Goal: Task Accomplishment & Management: Complete application form

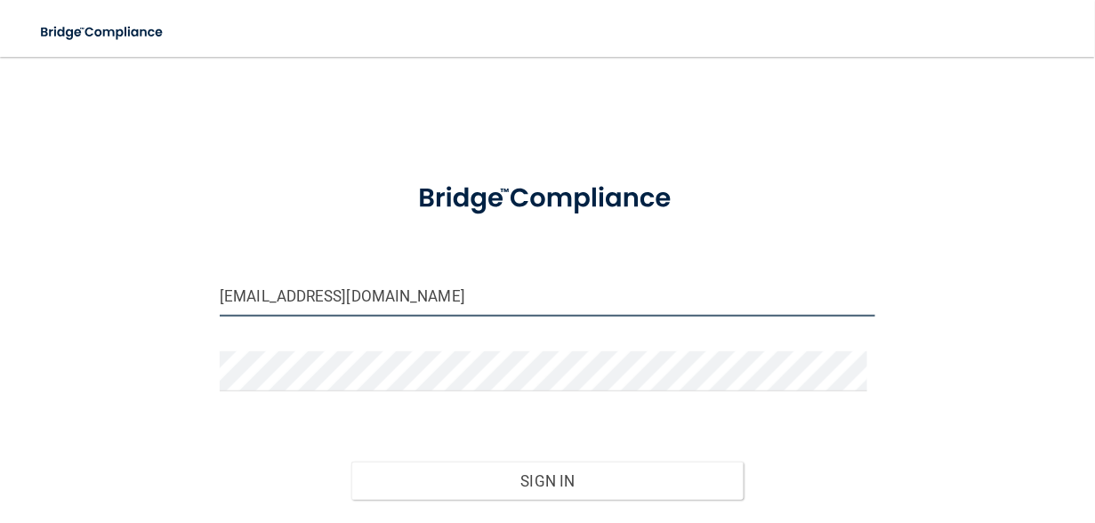
drag, startPoint x: 229, startPoint y: 293, endPoint x: 208, endPoint y: 294, distance: 21.4
click at [216, 294] on div "gw@georgewilsondds.com" at bounding box center [547, 303] width 682 height 53
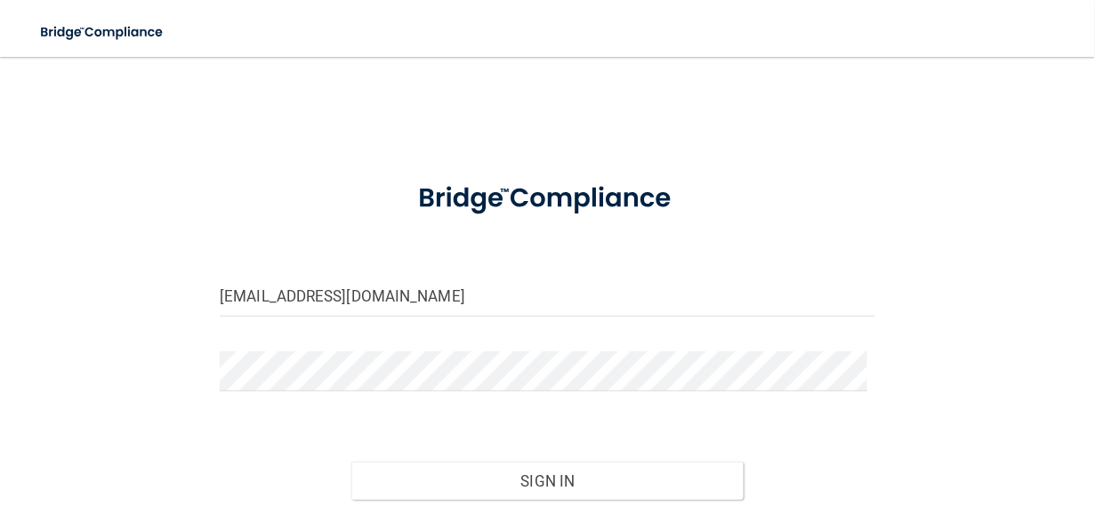
click at [512, 273] on form "gw@georgewilsondds.com Invalid email/password. You don't have permission to acc…" at bounding box center [548, 364] width 656 height 400
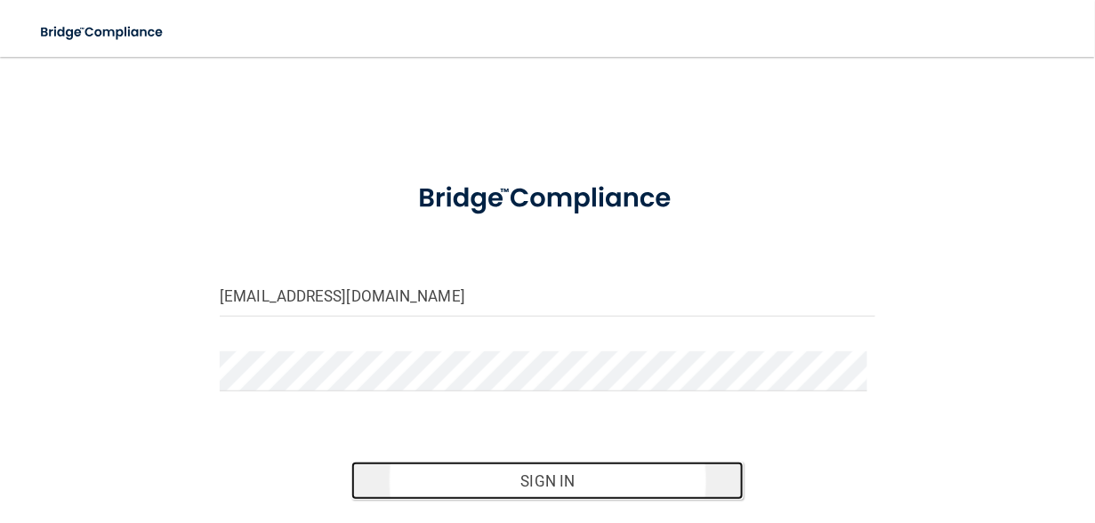
click at [562, 486] on button "Sign In" at bounding box center [547, 481] width 393 height 39
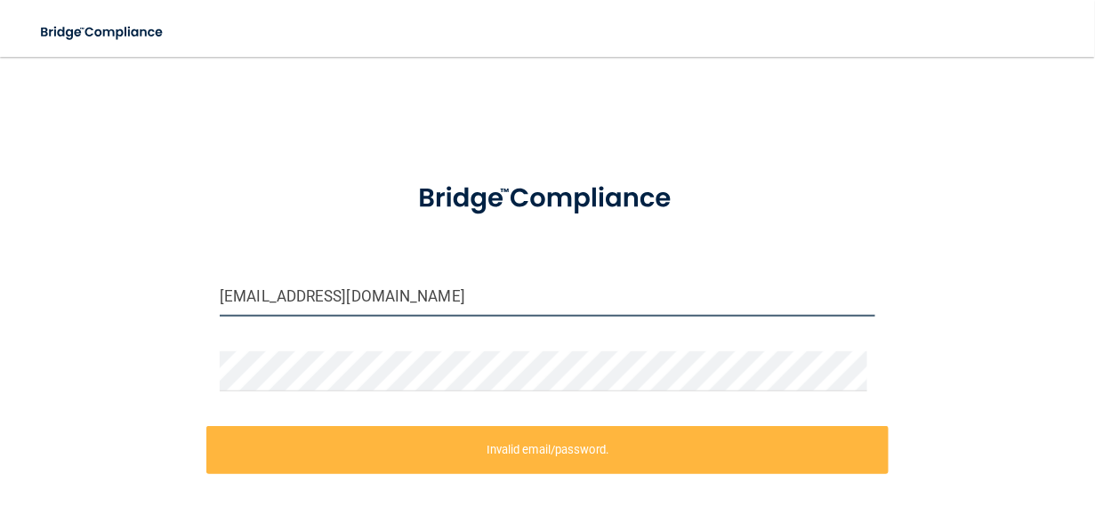
drag, startPoint x: 237, startPoint y: 296, endPoint x: 138, endPoint y: 281, distance: 99.9
click at [157, 286] on div "gw@georgewilsondds.com Invalid email/password. You don't have permission to acc…" at bounding box center [548, 354] width 1024 height 558
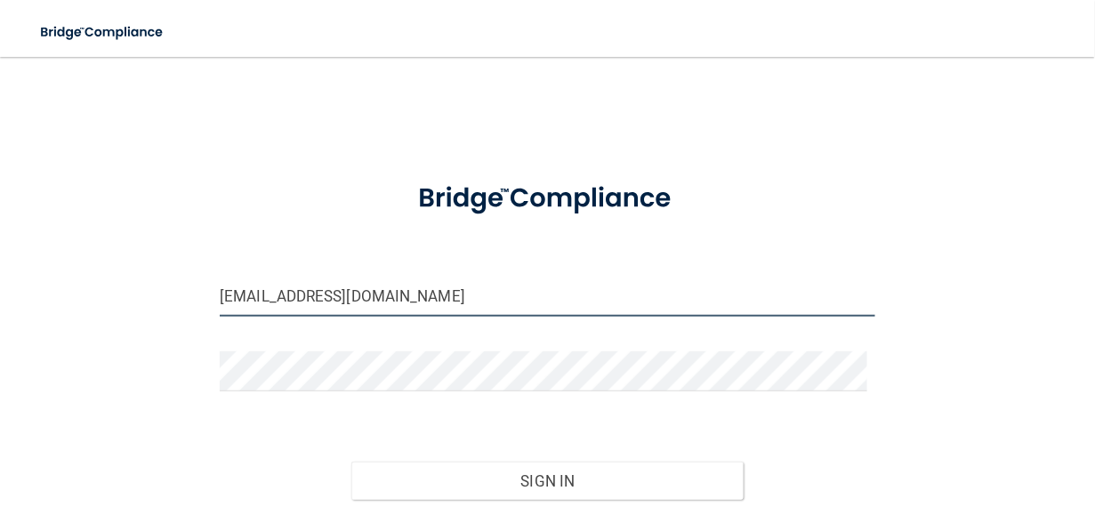
type input "[EMAIL_ADDRESS][DOMAIN_NAME]"
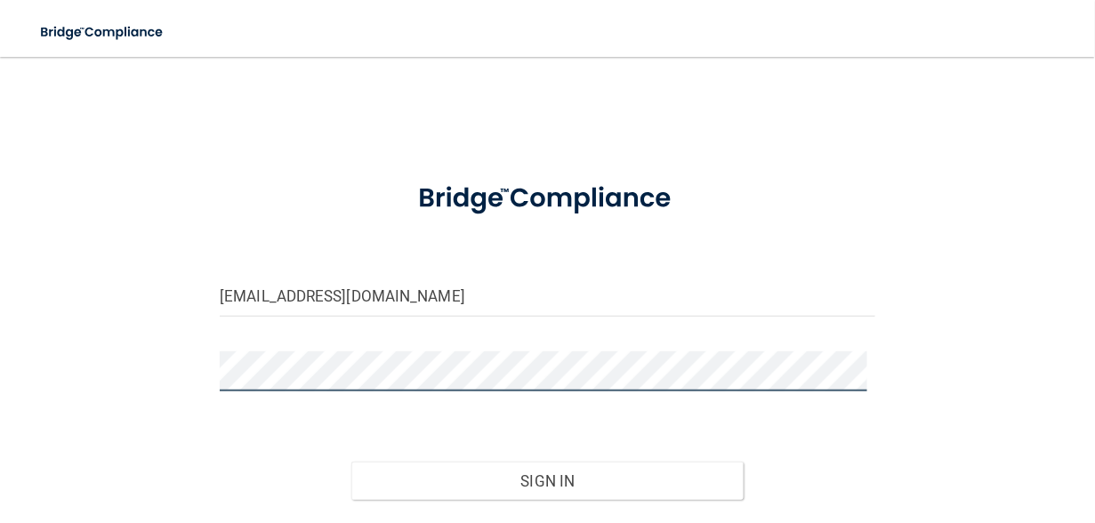
click at [70, 348] on div "conim@georgewilsondds.com Invalid email/password. You don't have permission to …" at bounding box center [548, 319] width 1024 height 489
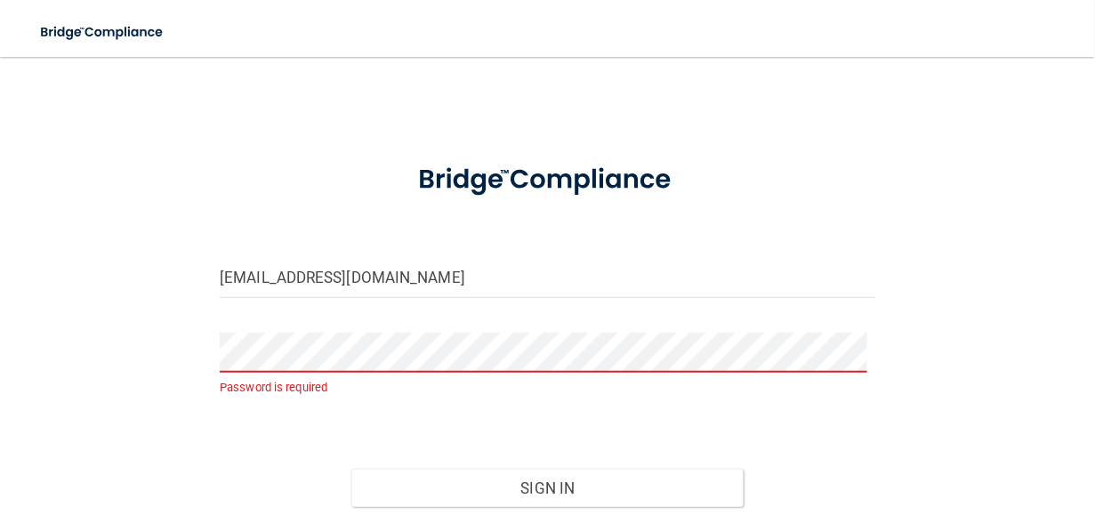
scroll to position [29, 0]
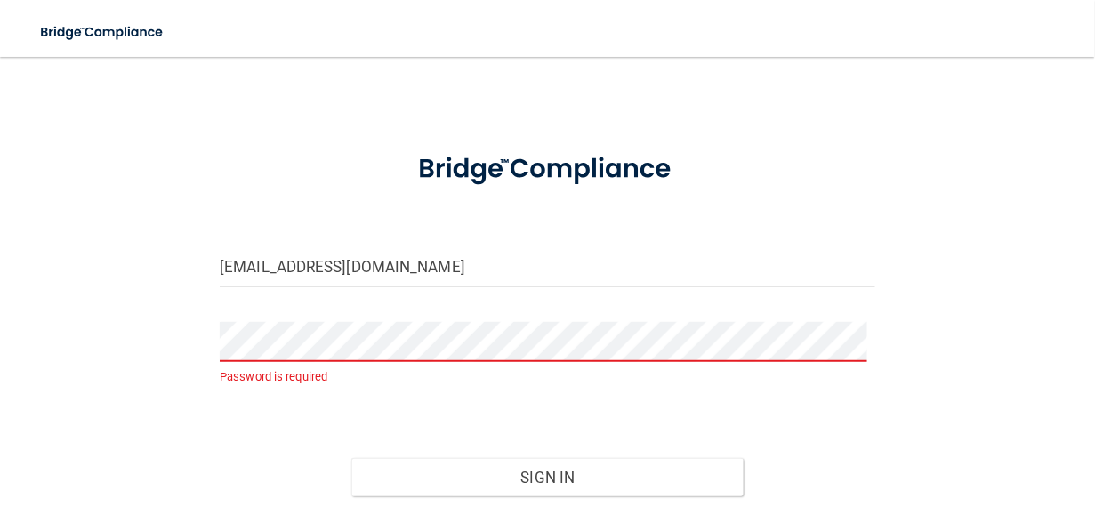
click at [330, 188] on div at bounding box center [547, 169] width 682 height 70
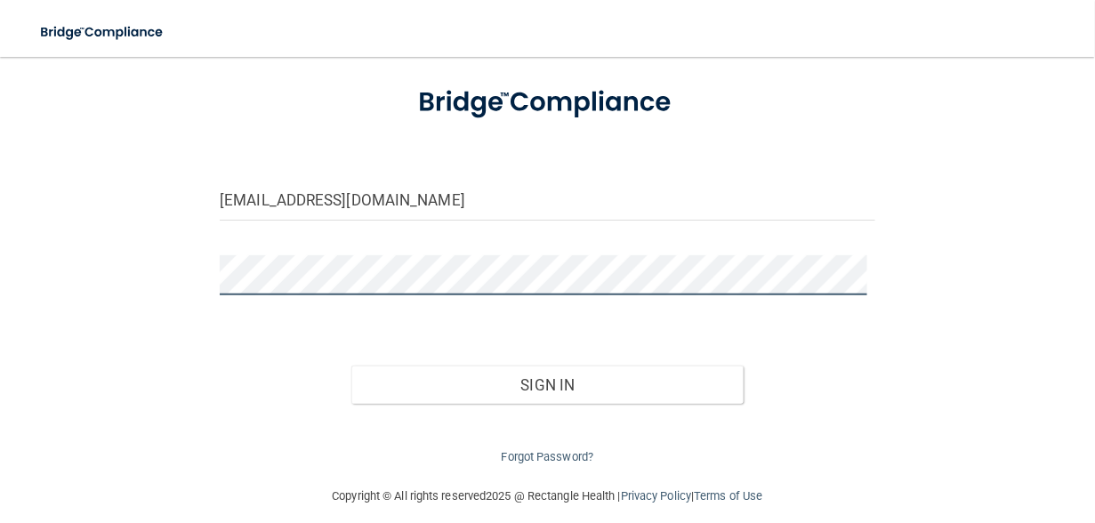
scroll to position [110, 0]
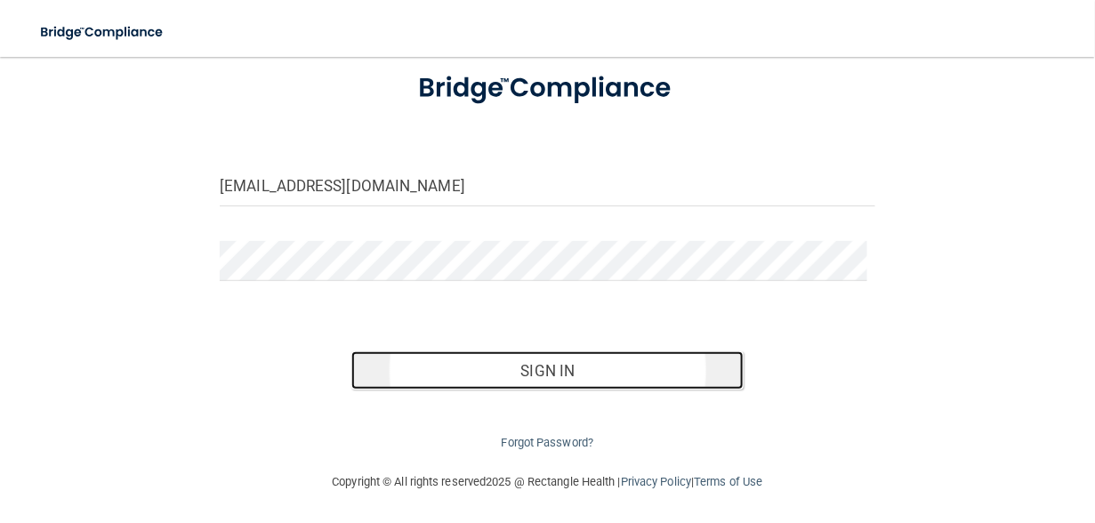
drag, startPoint x: 600, startPoint y: 366, endPoint x: 581, endPoint y: 367, distance: 19.6
click at [600, 366] on button "Sign In" at bounding box center [547, 370] width 393 height 39
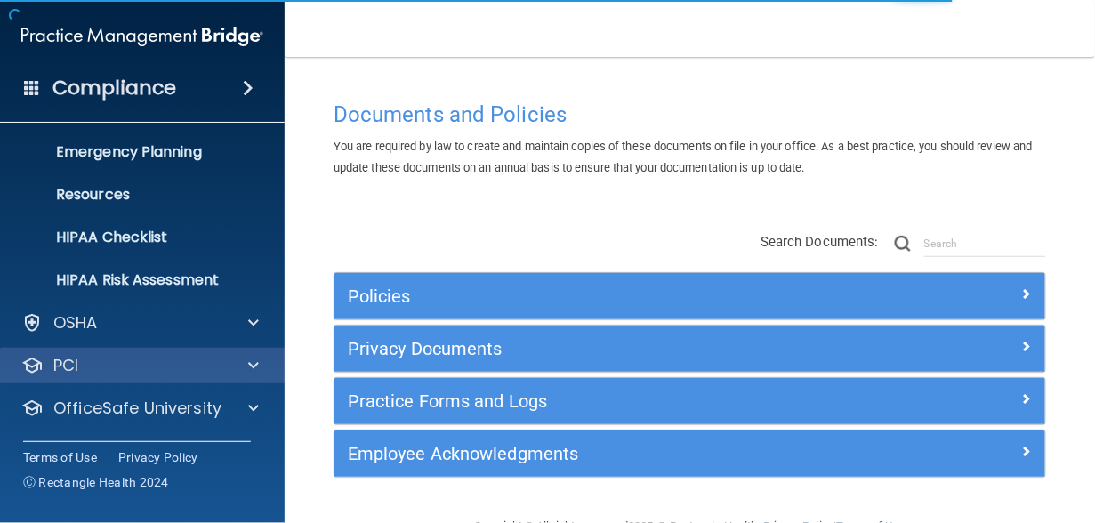
scroll to position [213, 0]
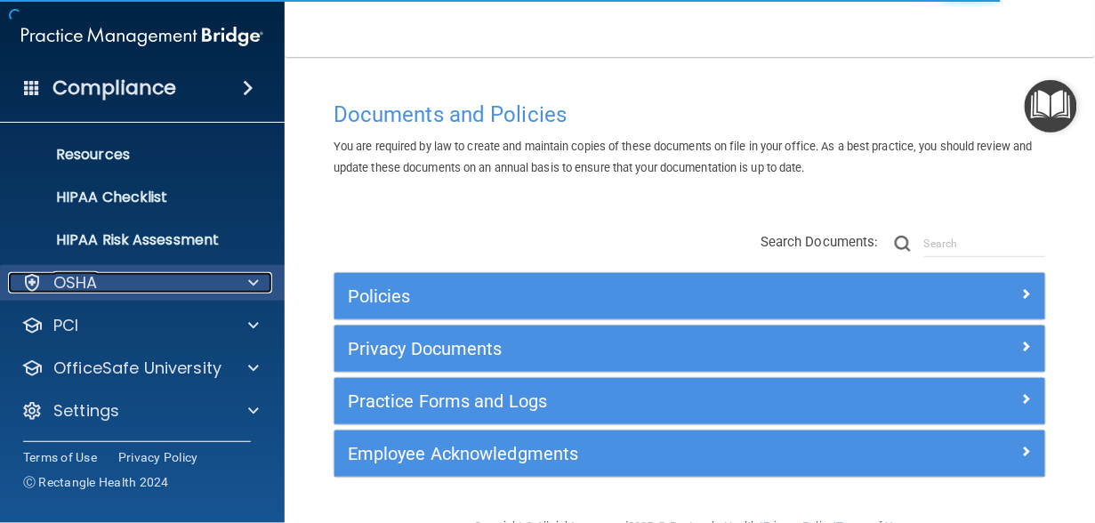
click at [151, 288] on div "OSHA" at bounding box center [118, 282] width 221 height 21
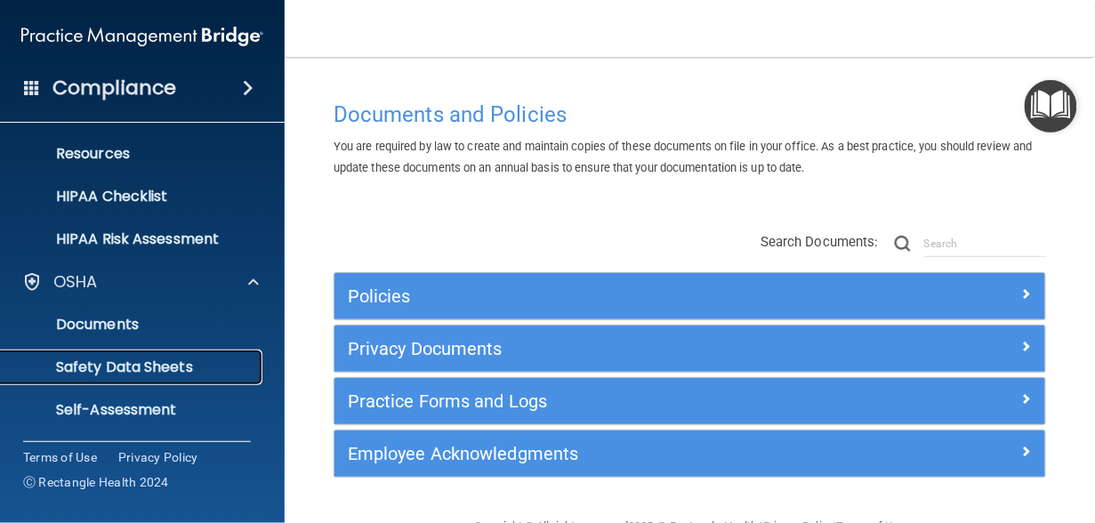
click at [146, 372] on p "Safety Data Sheets" at bounding box center [133, 367] width 243 height 18
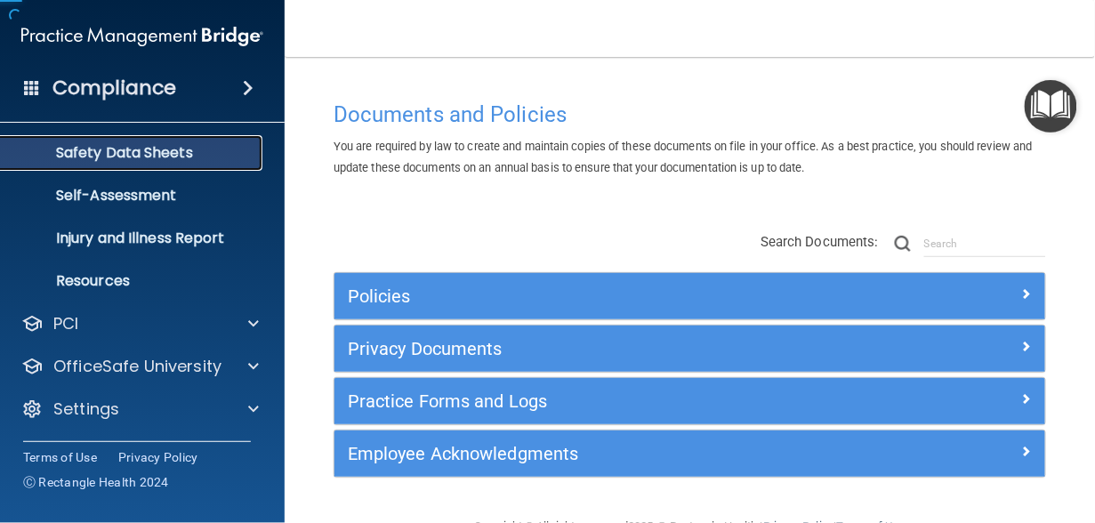
scroll to position [129, 0]
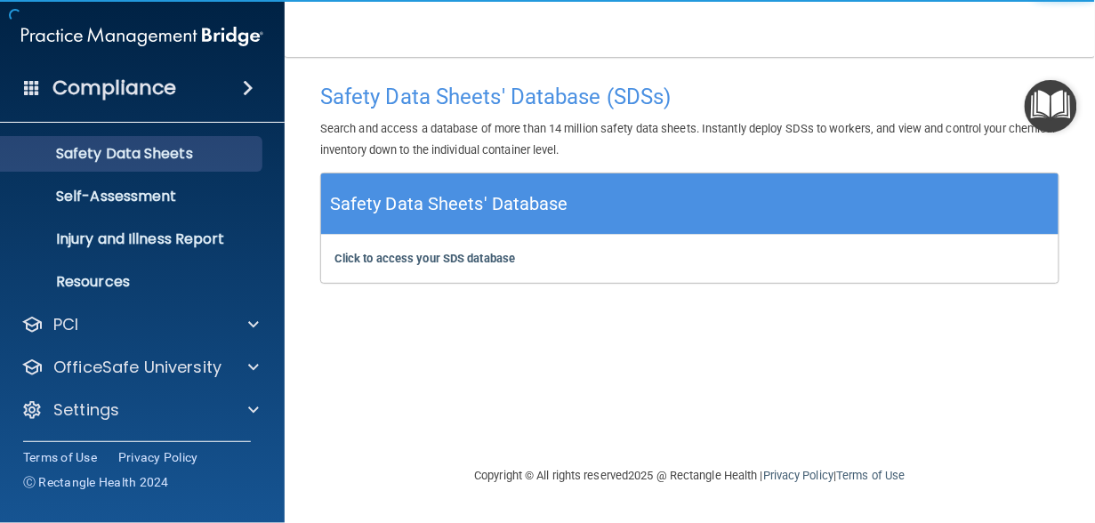
click at [546, 245] on div "Click to access your SDS database Click to access your SDS database" at bounding box center [689, 259] width 737 height 48
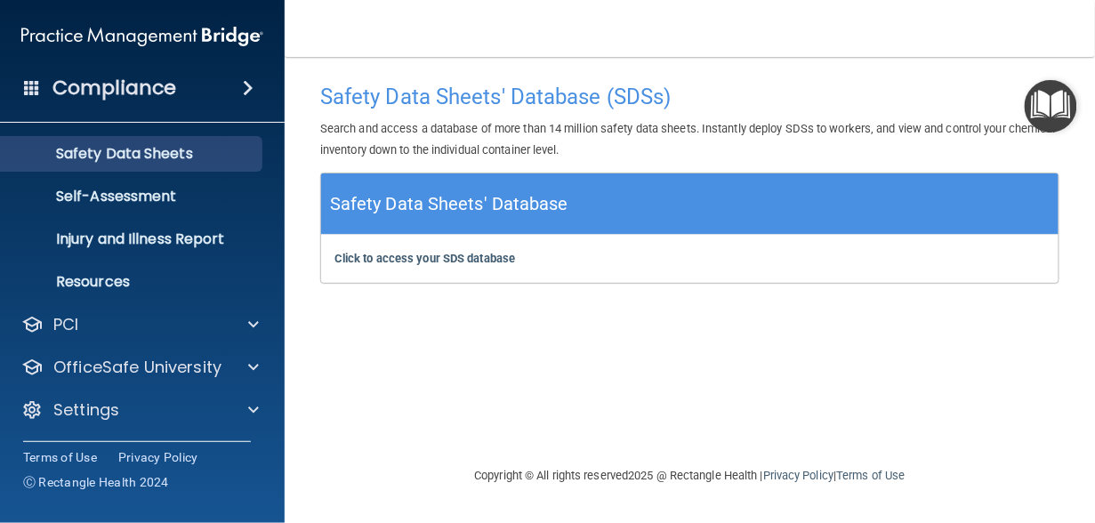
click at [545, 252] on div "Click to access your SDS database Click to access your SDS database" at bounding box center [689, 259] width 737 height 48
drag, startPoint x: 550, startPoint y: 255, endPoint x: 529, endPoint y: 264, distance: 22.3
click at [550, 257] on div "Click to access your SDS database Click to access your SDS database" at bounding box center [689, 259] width 737 height 48
click at [535, 265] on div "Click to access your SDS database Click to access your SDS database" at bounding box center [689, 259] width 737 height 48
click at [414, 263] on b "Click to access your SDS database" at bounding box center [424, 258] width 181 height 13
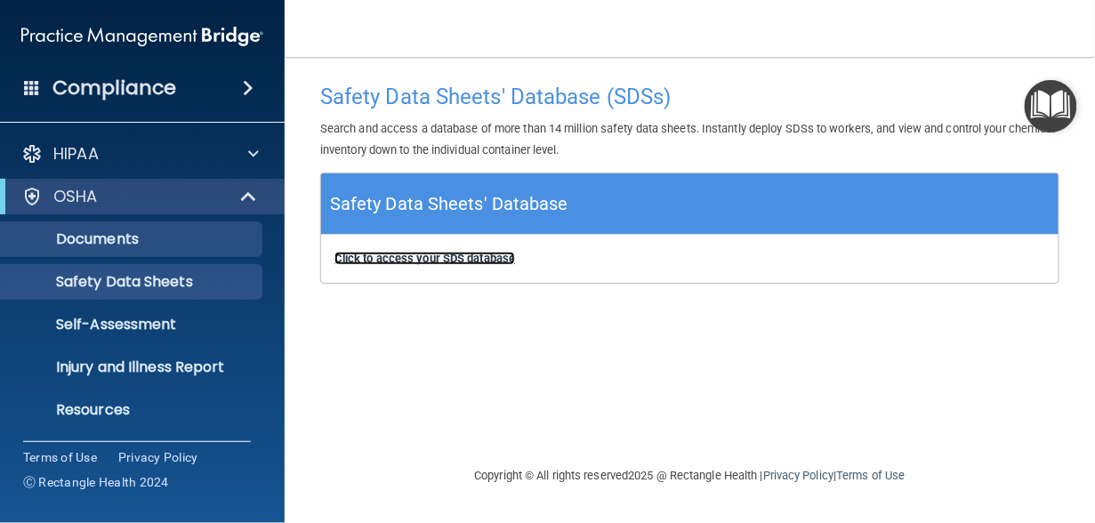
scroll to position [0, 0]
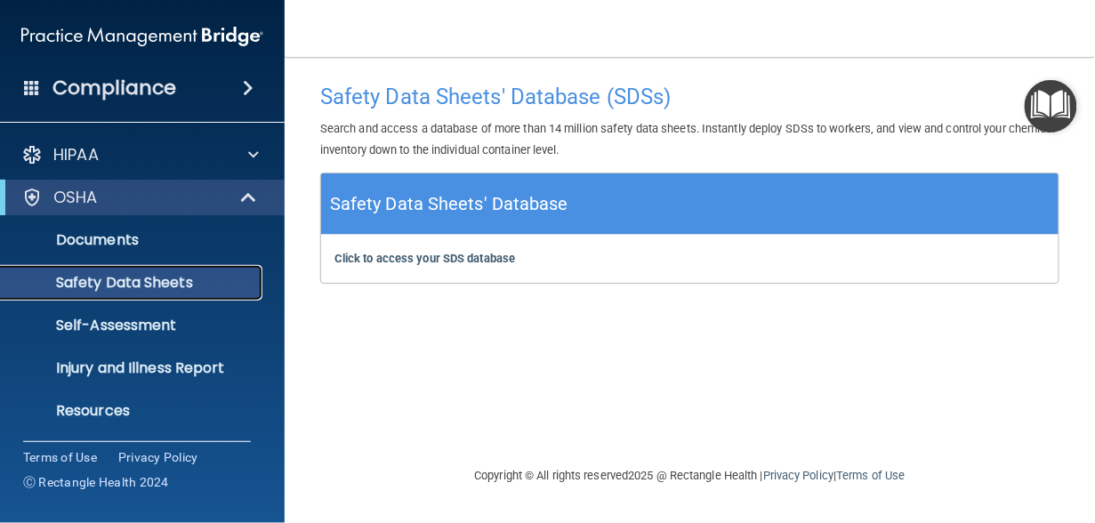
click at [148, 283] on p "Safety Data Sheets" at bounding box center [133, 283] width 243 height 18
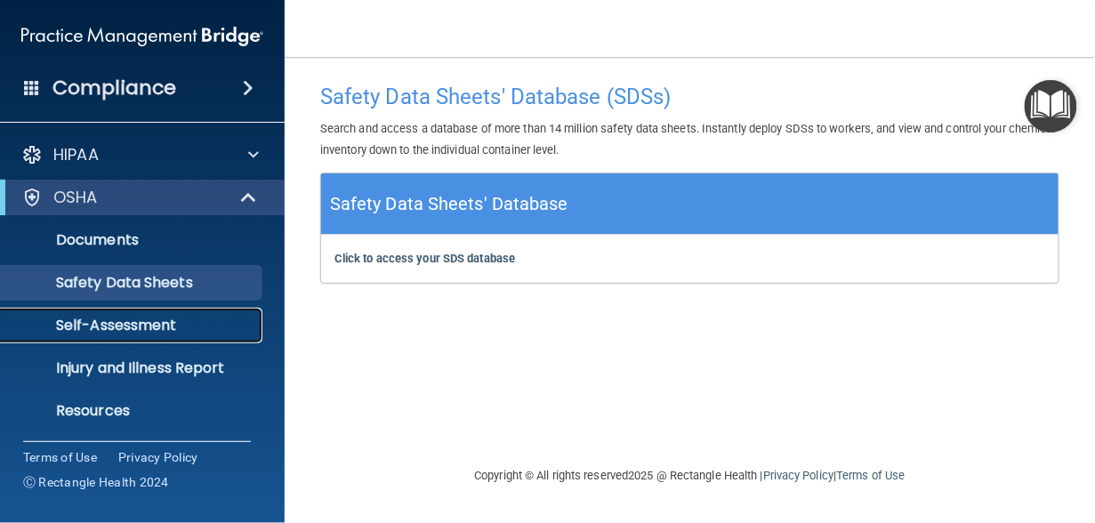
click at [122, 329] on p "Self-Assessment" at bounding box center [133, 326] width 243 height 18
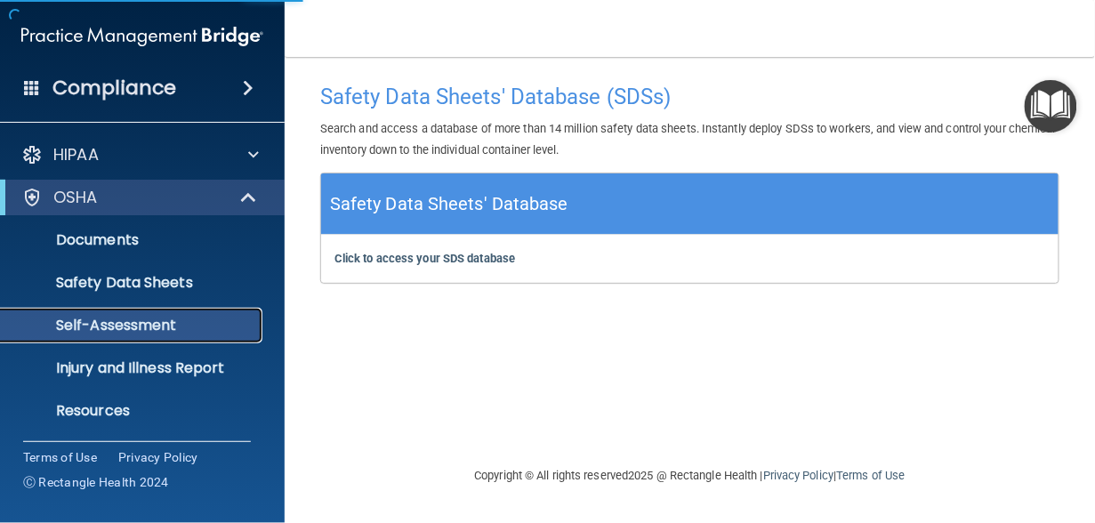
click at [135, 329] on p "Self-Assessment" at bounding box center [133, 326] width 243 height 18
click at [147, 332] on p "Self-Assessment" at bounding box center [133, 326] width 243 height 18
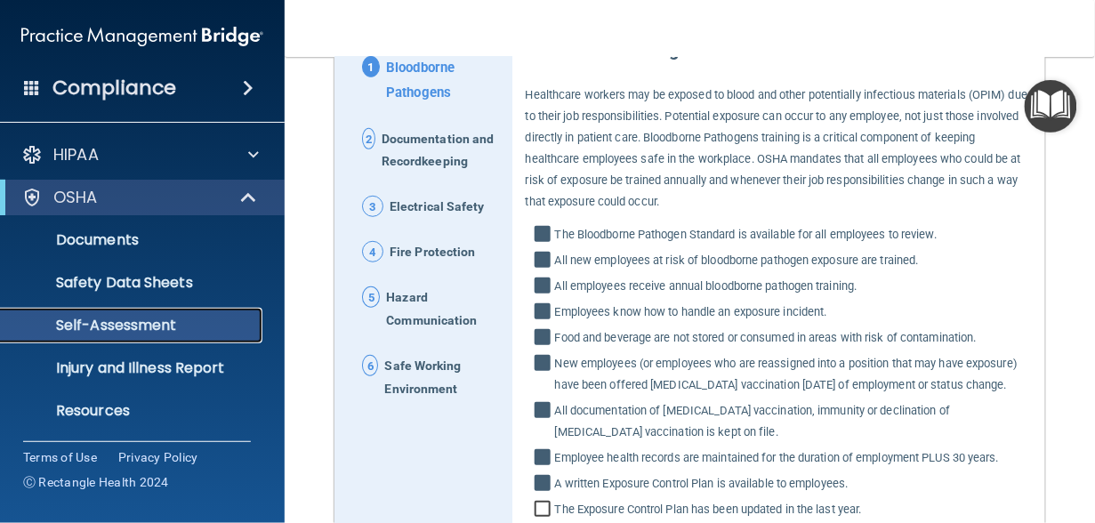
scroll to position [237, 0]
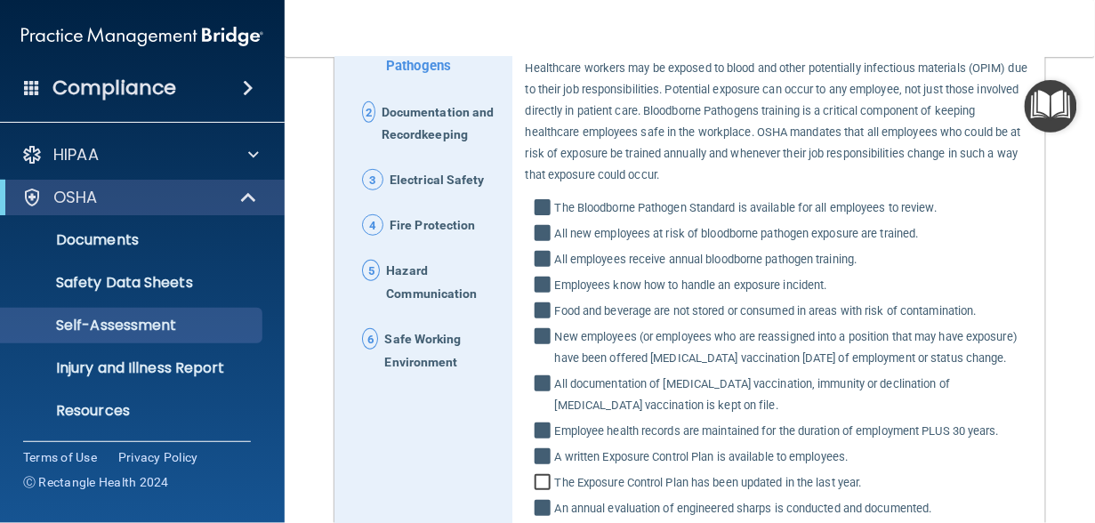
click at [622, 204] on span "The Bloodborne Pathogen Standard is available for all employees to review." at bounding box center [746, 207] width 382 height 21
click at [555, 204] on input "The Bloodborne Pathogen Standard is available for all employees to review." at bounding box center [545, 210] width 20 height 18
click at [543, 203] on input "The Bloodborne Pathogen Standard is available for all employees to review." at bounding box center [545, 210] width 20 height 18
checkbox input "true"
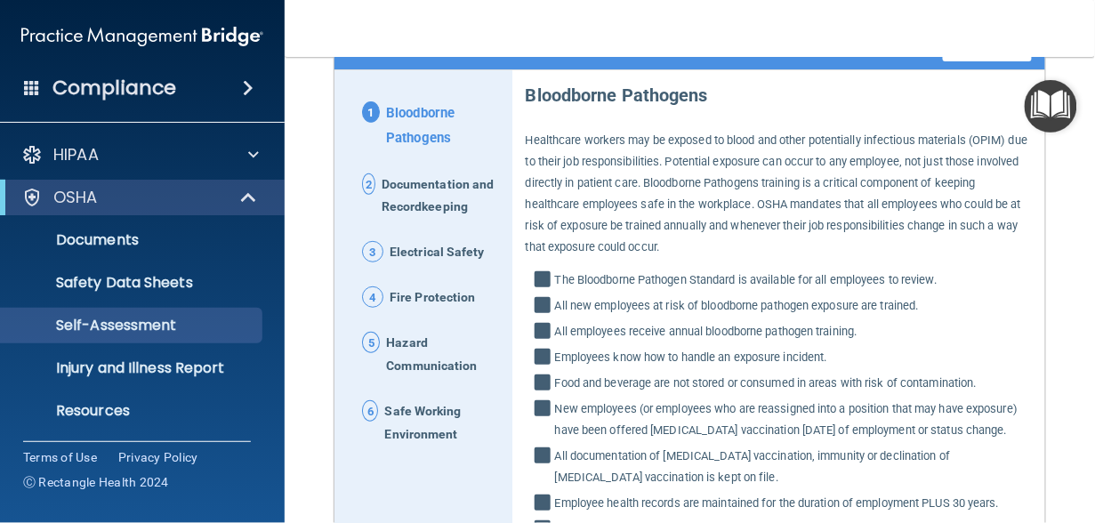
scroll to position [164, 0]
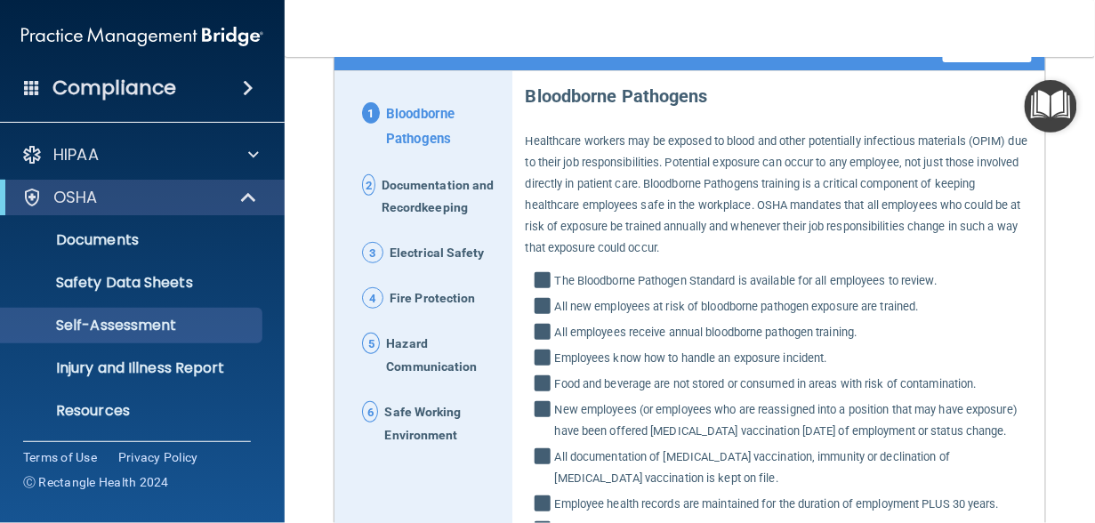
click at [430, 187] on span "Documentation and Recordkeeping" at bounding box center [440, 197] width 117 height 46
click at [412, 131] on span "Bloodborne Pathogens" at bounding box center [442, 126] width 113 height 49
click at [402, 197] on span "Documentation and Recordkeeping" at bounding box center [440, 197] width 117 height 46
click at [406, 195] on span "Documentation and Recordkeeping" at bounding box center [440, 197] width 117 height 46
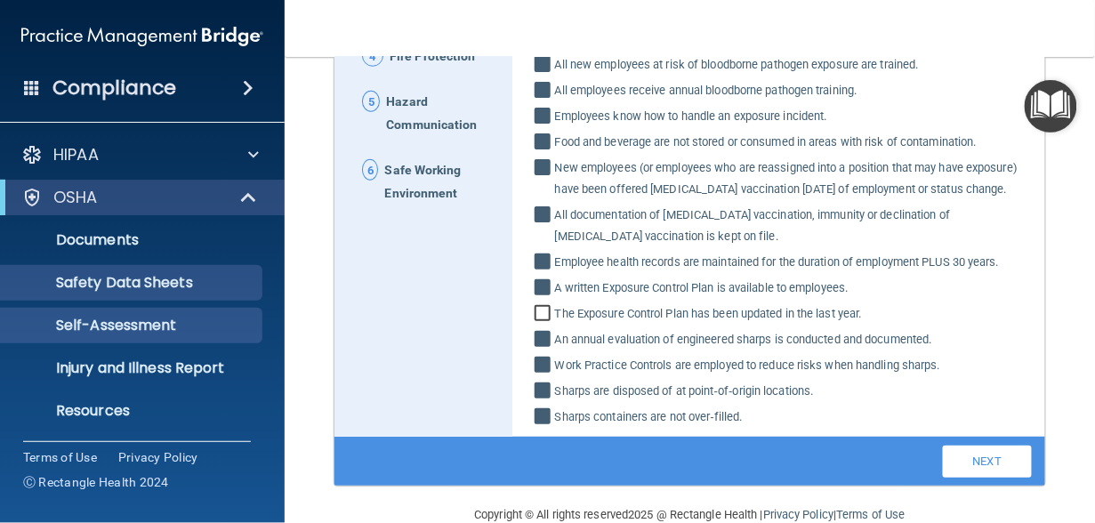
scroll to position [401, 0]
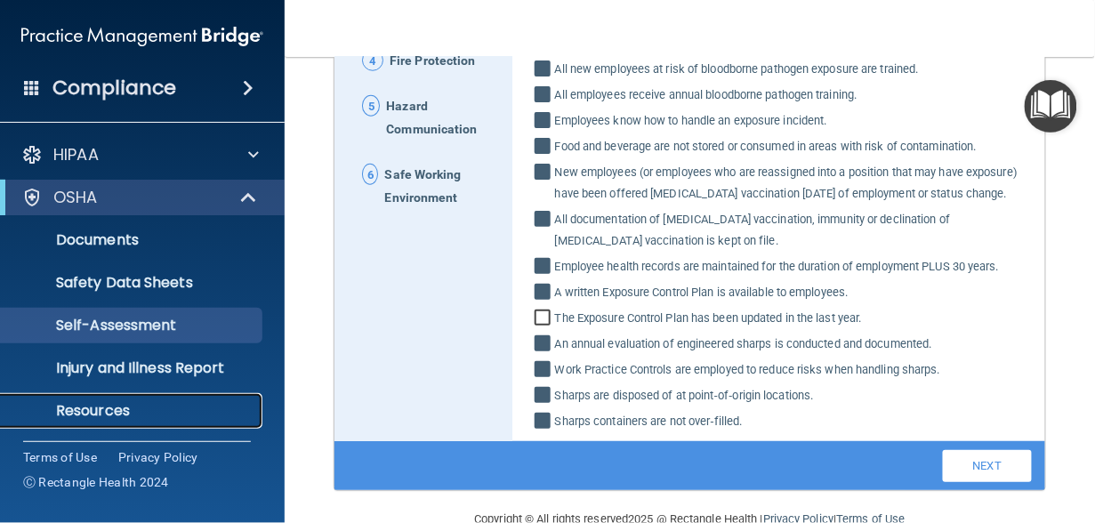
click at [104, 412] on p "Resources" at bounding box center [133, 411] width 243 height 18
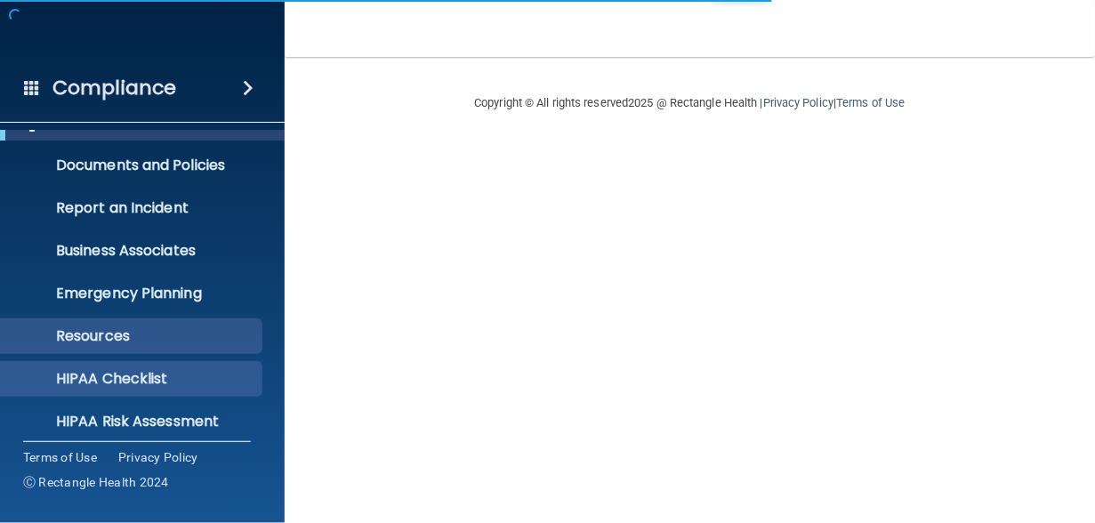
scroll to position [118, 0]
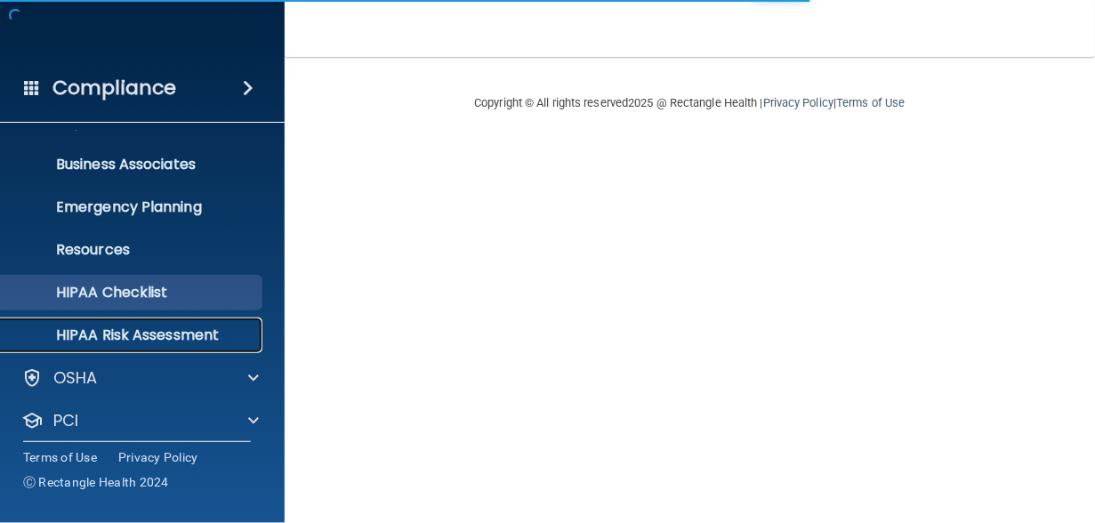
click at [140, 332] on p "HIPAA Risk Assessment" at bounding box center [133, 335] width 243 height 18
